Goal: Task Accomplishment & Management: Manage account settings

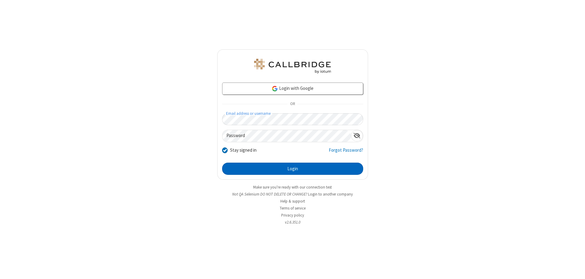
click at [292, 169] on button "Login" at bounding box center [292, 169] width 141 height 12
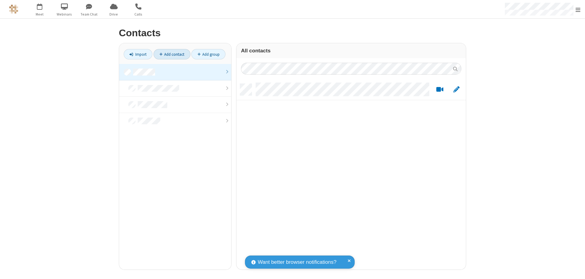
click at [175, 72] on link at bounding box center [175, 72] width 112 height 16
click at [172, 54] on link "Add contact" at bounding box center [171, 54] width 37 height 10
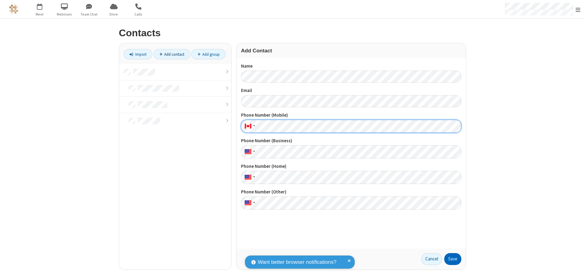
click at [452, 259] on button "Save" at bounding box center [452, 259] width 17 height 12
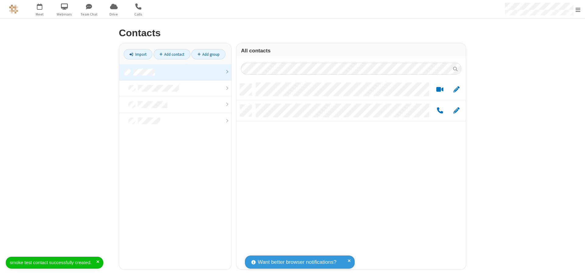
scroll to position [186, 225]
